Goal: Check status

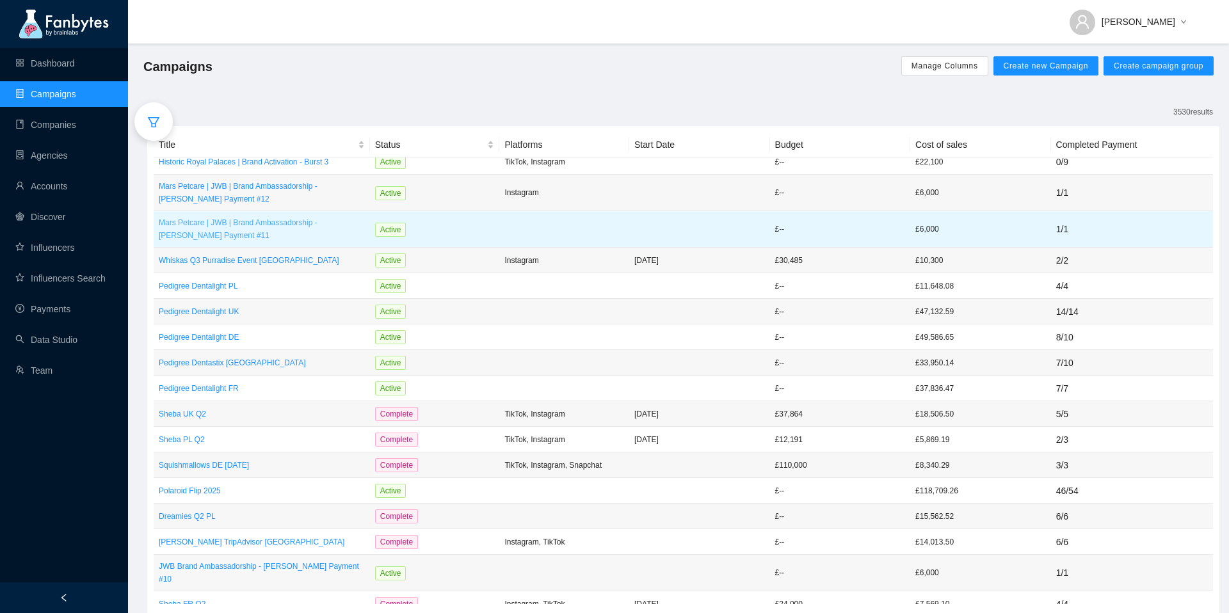
scroll to position [226, 0]
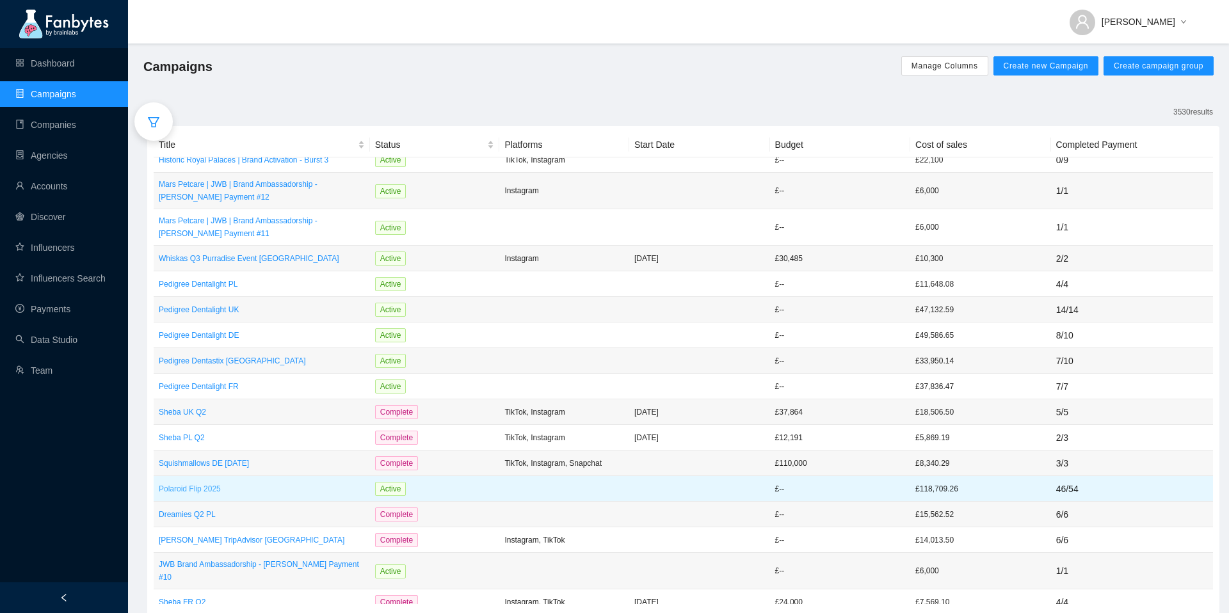
click at [210, 488] on p "Polaroid Flip 2025" at bounding box center [262, 489] width 206 height 13
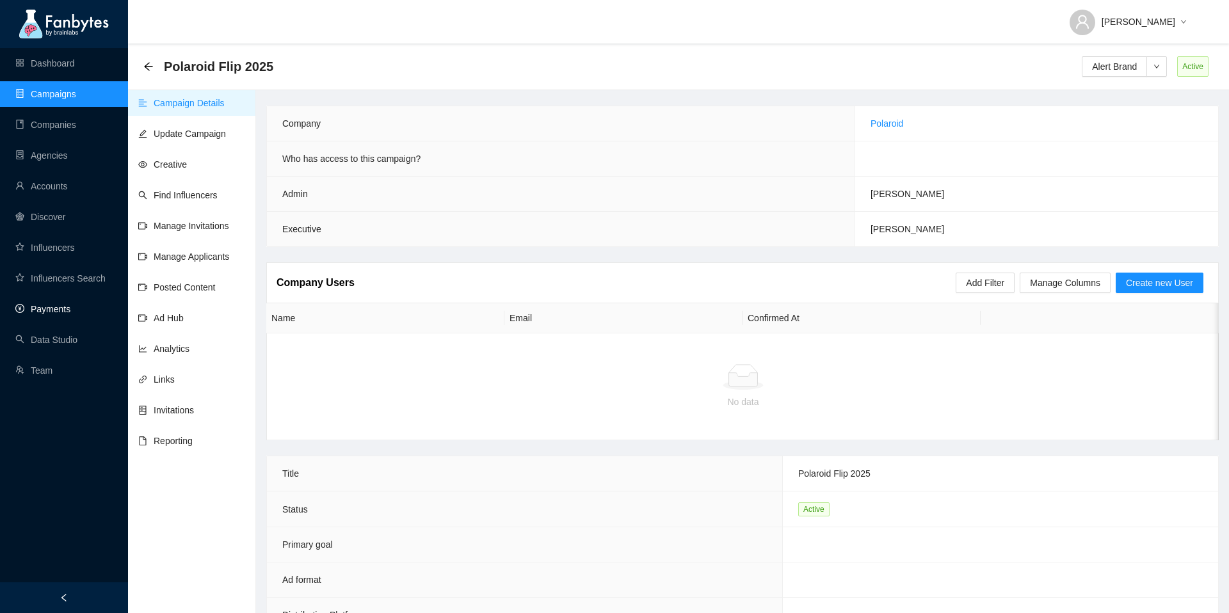
click at [40, 314] on link "Payments" at bounding box center [42, 309] width 55 height 10
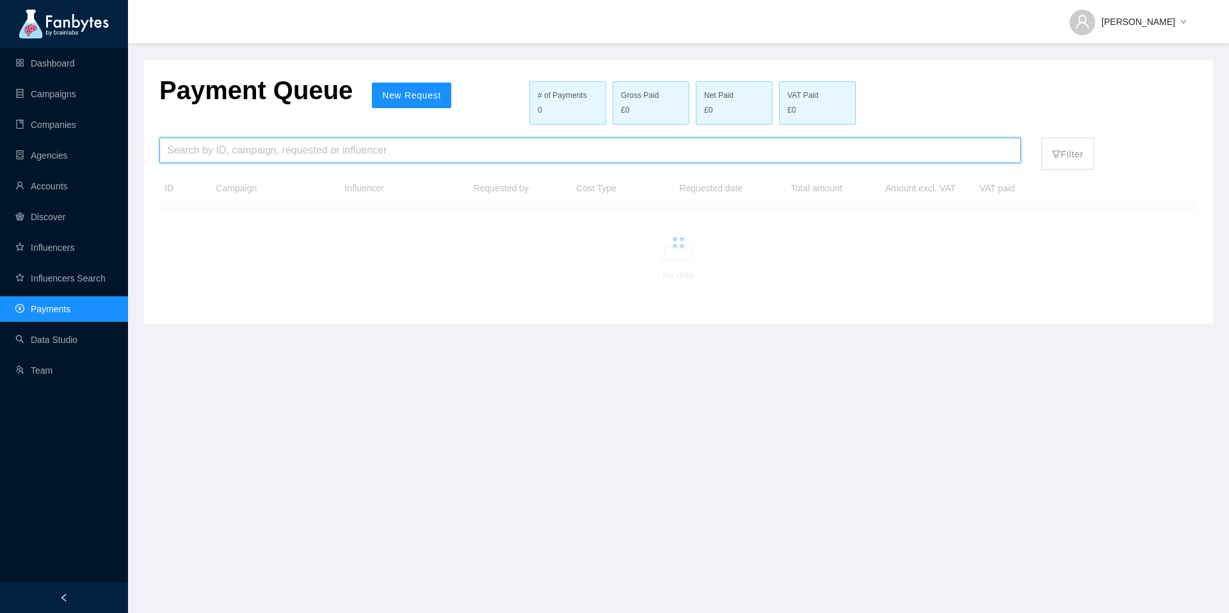
click at [401, 154] on input "search" at bounding box center [590, 150] width 846 height 24
type input "**********"
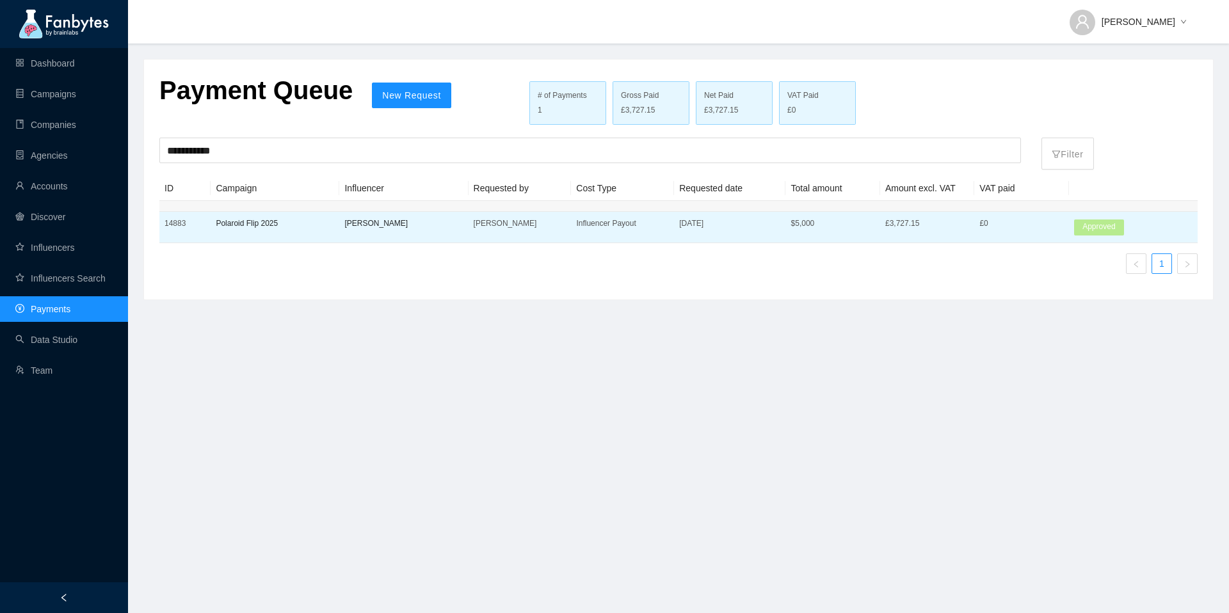
click at [395, 230] on td "[PERSON_NAME]" at bounding box center [403, 227] width 129 height 31
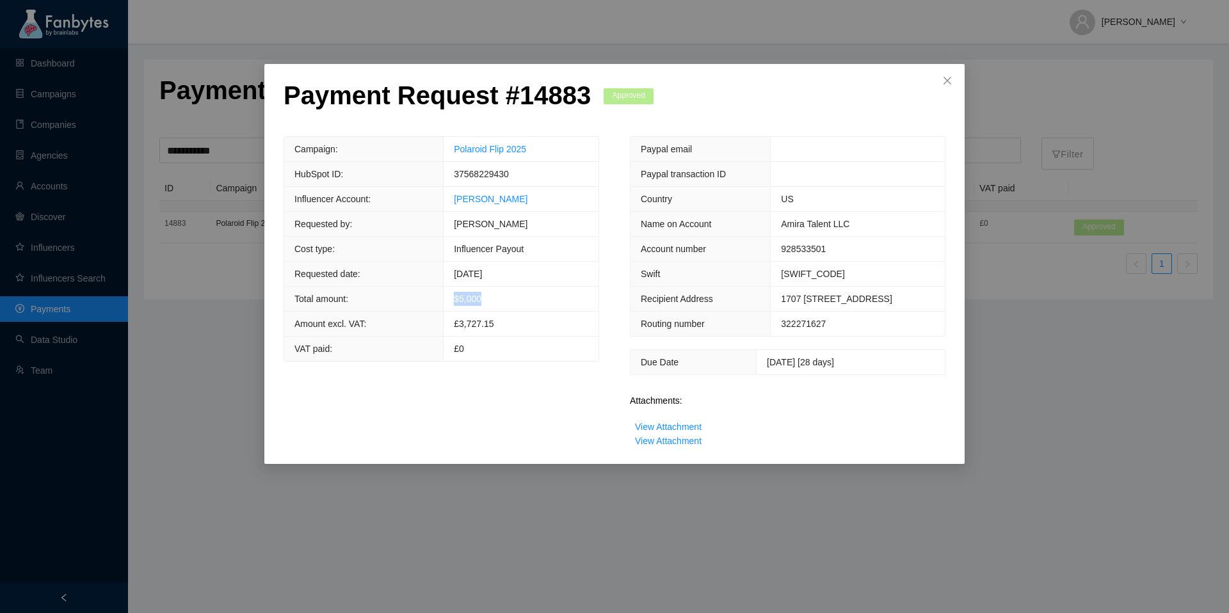
drag, startPoint x: 513, startPoint y: 300, endPoint x: 449, endPoint y: 300, distance: 64.0
click at [449, 300] on td "$ 5,000" at bounding box center [521, 299] width 155 height 25
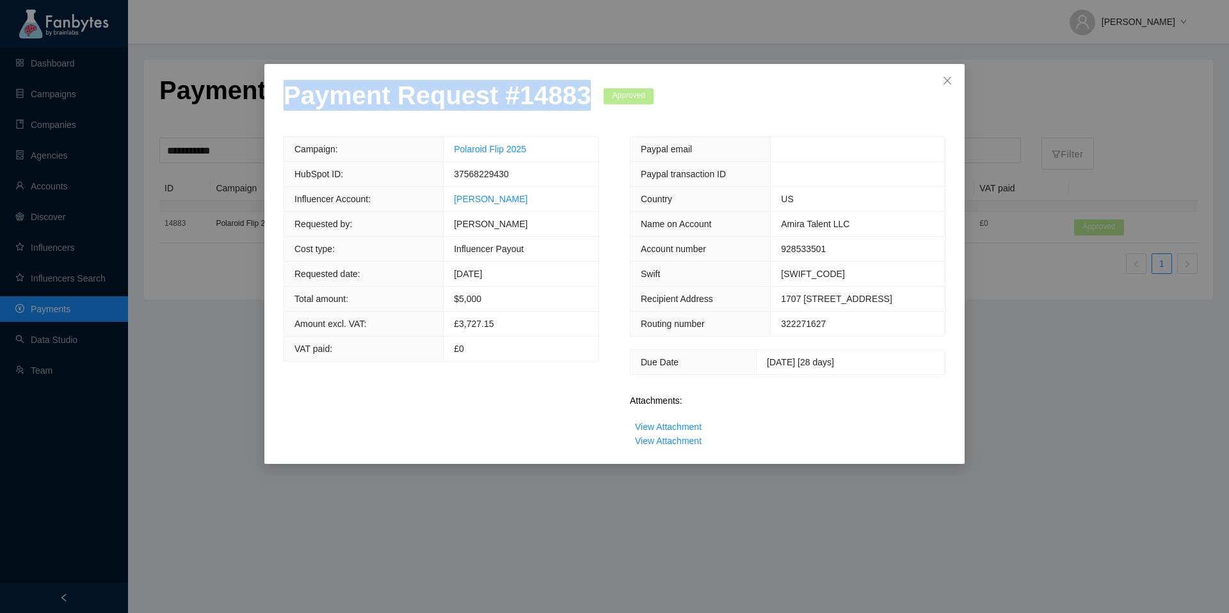
drag, startPoint x: 590, startPoint y: 100, endPoint x: 282, endPoint y: 93, distance: 308.0
click at [282, 93] on div "Payment Request # 14883 Approved Campaign: Polaroid Flip 2025 HubSpot ID: 37568…" at bounding box center [614, 264] width 700 height 400
copy p "Payment Request # 14883"
